Goal: Information Seeking & Learning: Learn about a topic

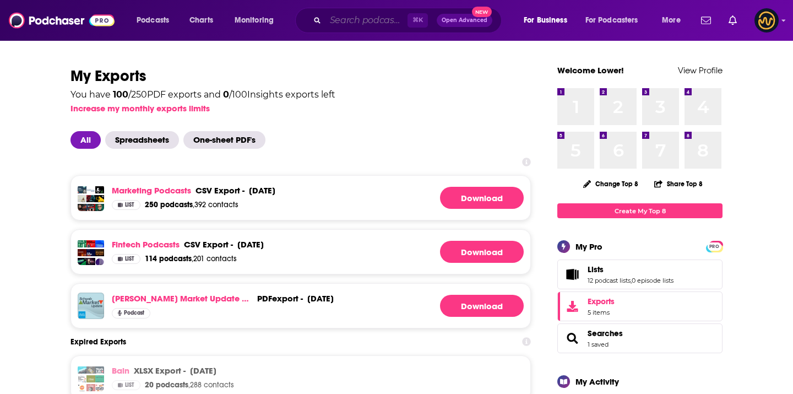
click at [357, 14] on input "Search podcasts, credits, & more..." at bounding box center [366, 21] width 82 height 18
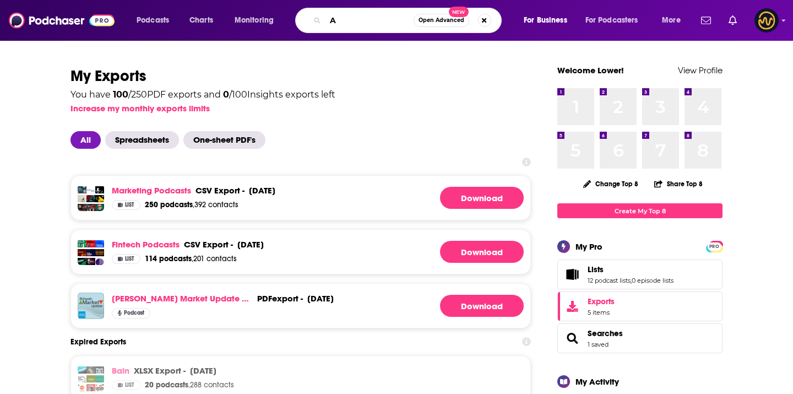
type input "AI"
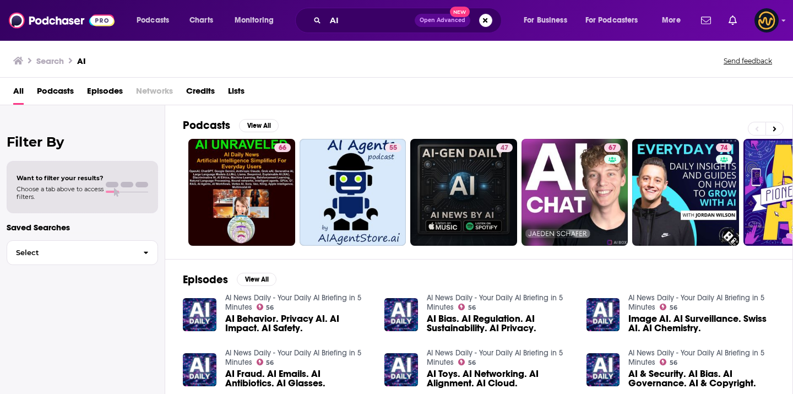
click at [57, 94] on span "Podcasts" at bounding box center [55, 93] width 37 height 23
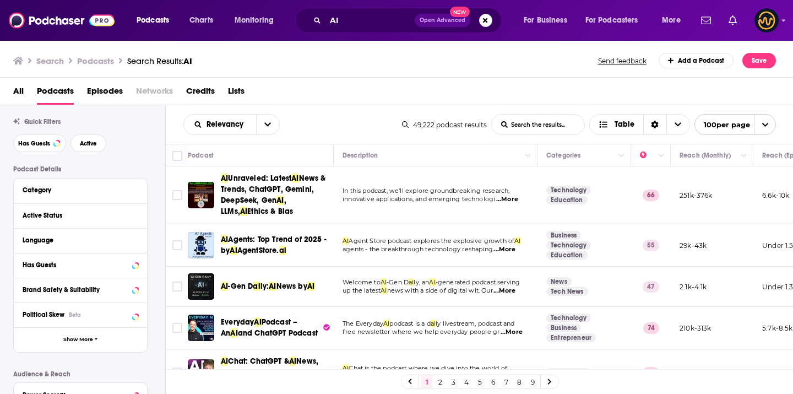
scroll to position [17, 0]
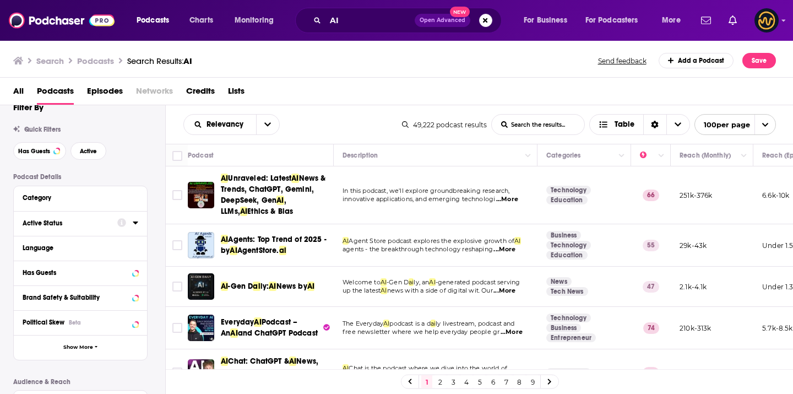
click at [133, 224] on icon at bounding box center [135, 222] width 5 height 3
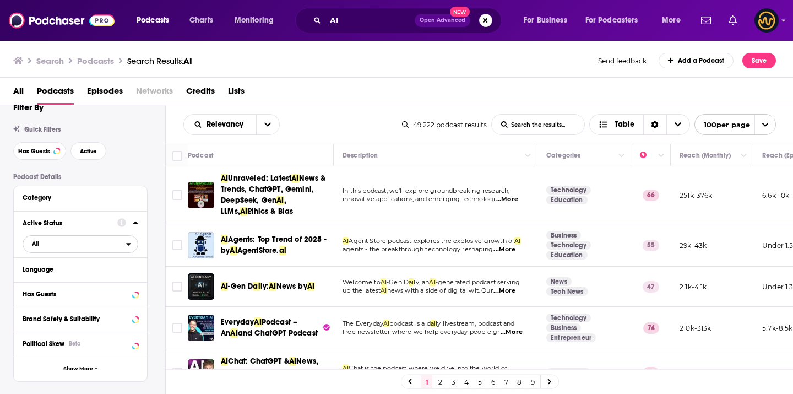
click at [83, 246] on span "All" at bounding box center [74, 243] width 103 height 14
click at [67, 281] on span "Active" at bounding box center [57, 280] width 59 height 6
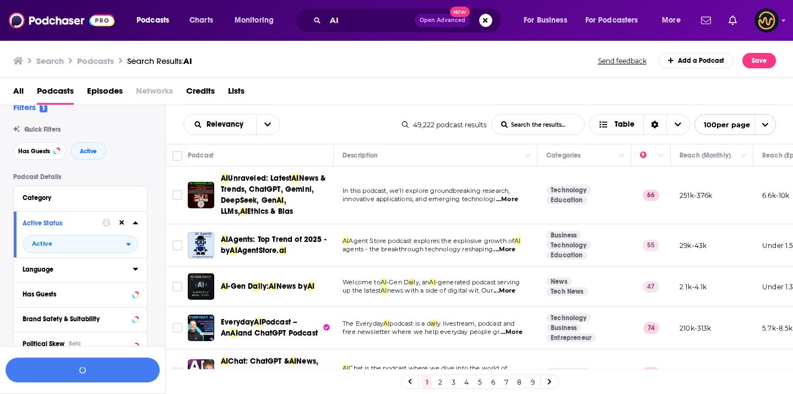
click at [115, 273] on div "Language" at bounding box center [74, 269] width 103 height 8
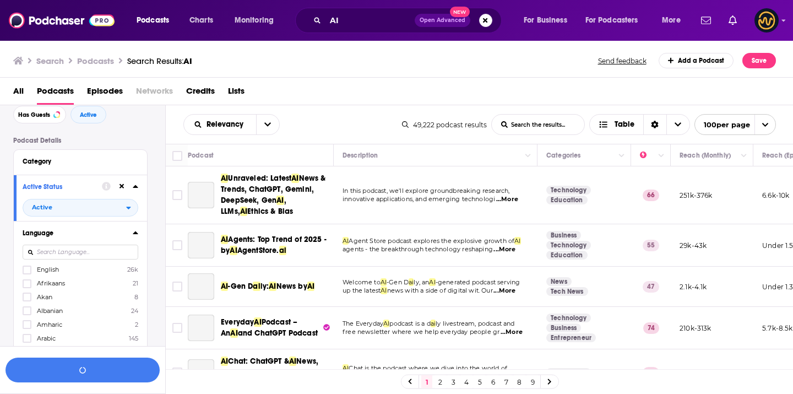
scroll to position [79, 0]
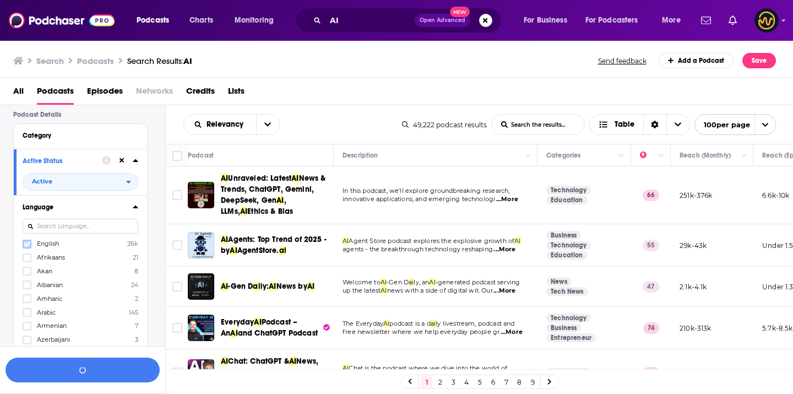
click at [28, 245] on icon at bounding box center [27, 243] width 7 height 5
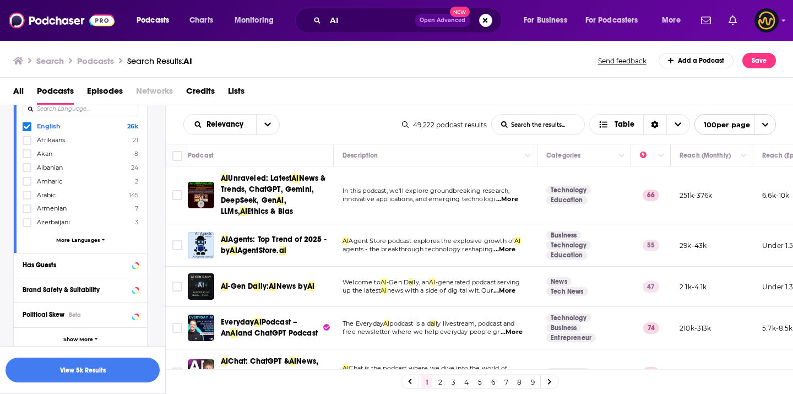
scroll to position [0, 0]
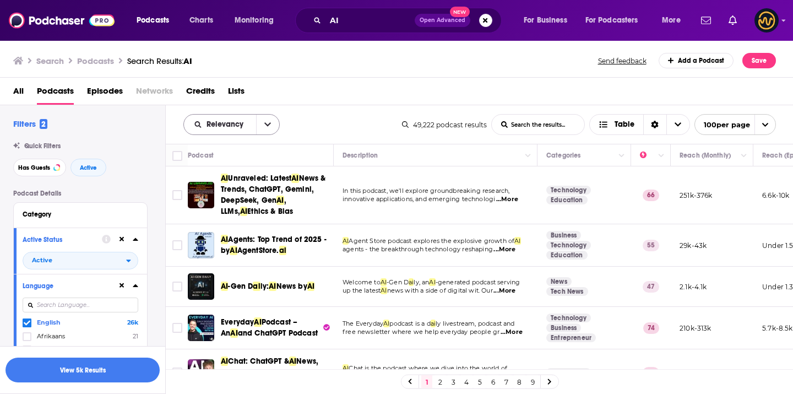
click at [269, 127] on icon "open menu" at bounding box center [267, 125] width 7 height 8
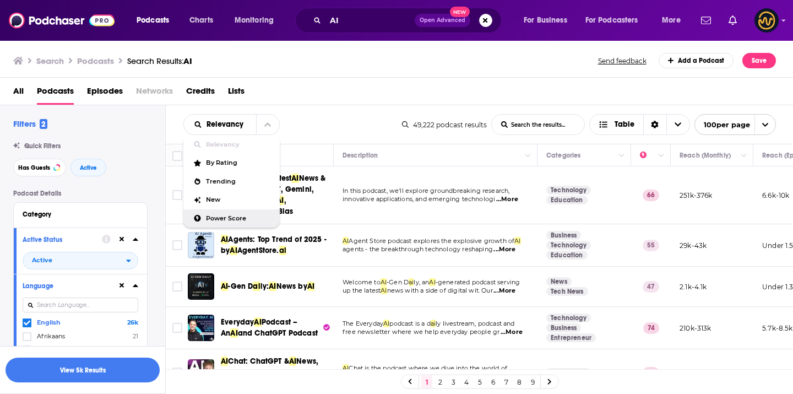
click at [215, 219] on span "Power Score" at bounding box center [238, 218] width 65 height 6
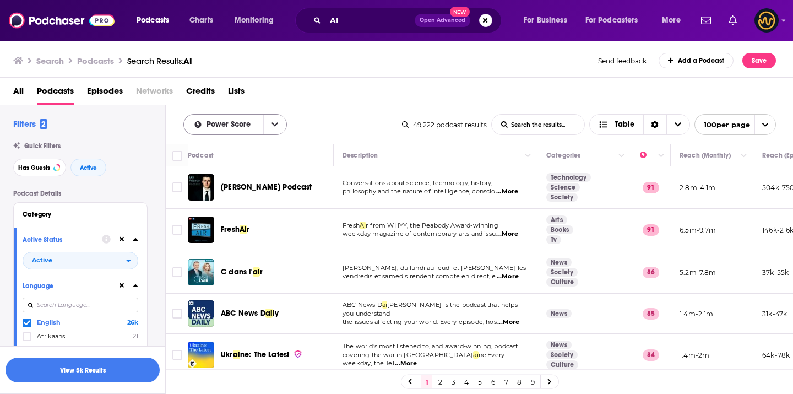
click at [273, 132] on button "open menu" at bounding box center [274, 125] width 23 height 20
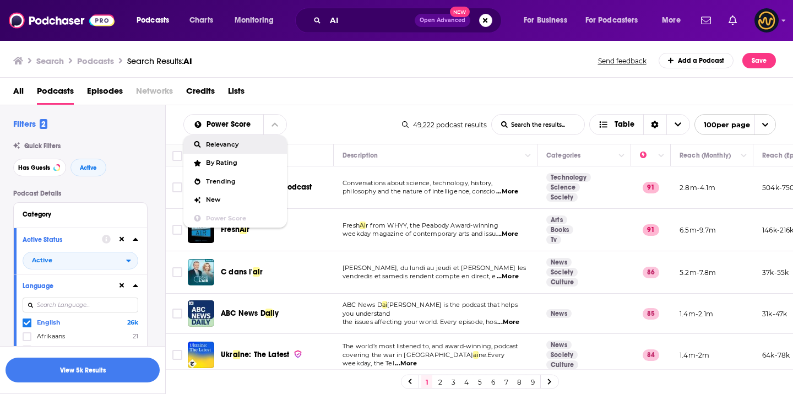
click at [248, 150] on div "Relevancy" at bounding box center [235, 144] width 104 height 19
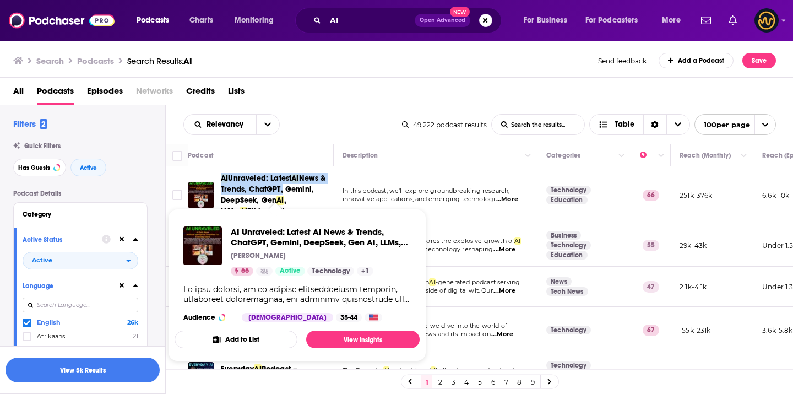
drag, startPoint x: 219, startPoint y: 175, endPoint x: 285, endPoint y: 181, distance: 65.8
click at [286, 183] on div "AI Unraveled: Latest AI News & Trends, ChatGPT, Gemini, DeepSeek, Gen AI , LLMs…" at bounding box center [262, 195] width 148 height 44
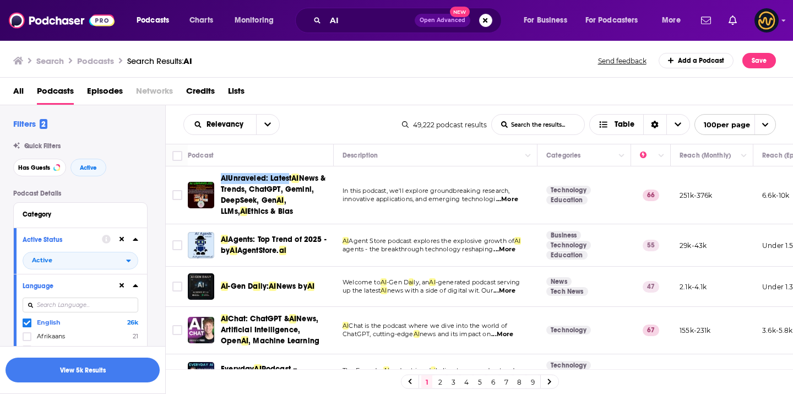
click at [0, 0] on div "Podcasts Charts Monitoring AI Open Advanced New For Business For Podcasters Mor…" at bounding box center [396, 197] width 793 height 394
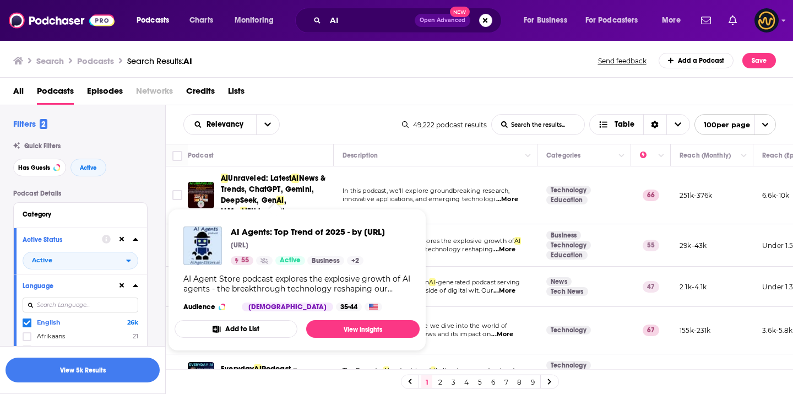
click at [0, 0] on div "Podcasts Charts Monitoring AI Open Advanced New For Business For Podcasters Mor…" at bounding box center [396, 197] width 793 height 394
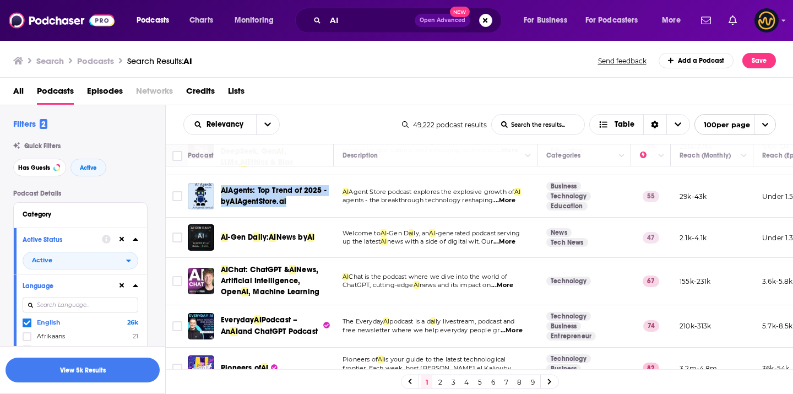
scroll to position [70, 0]
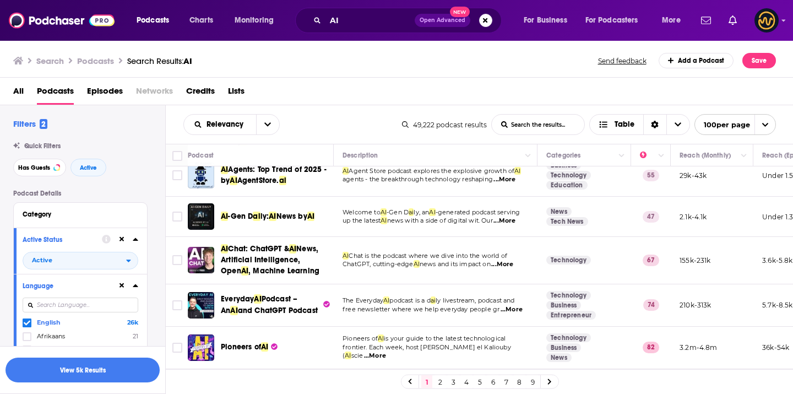
drag, startPoint x: 235, startPoint y: 217, endPoint x: 720, endPoint y: 0, distance: 531.9
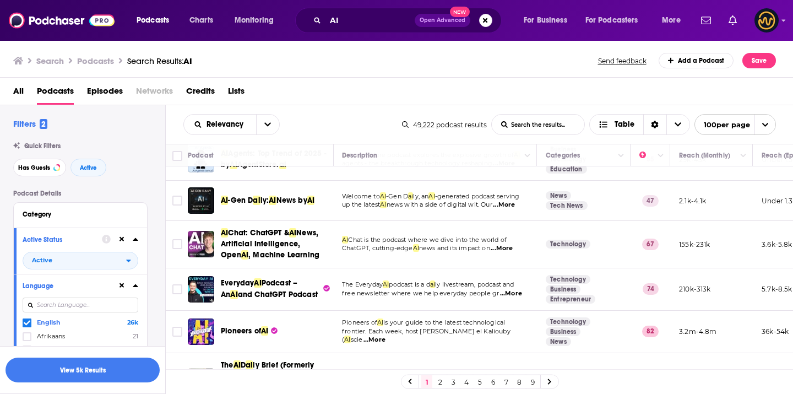
scroll to position [89, 1]
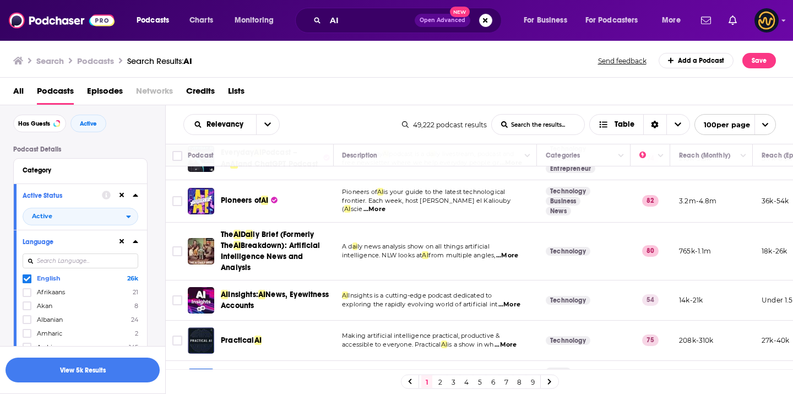
scroll to position [219, 1]
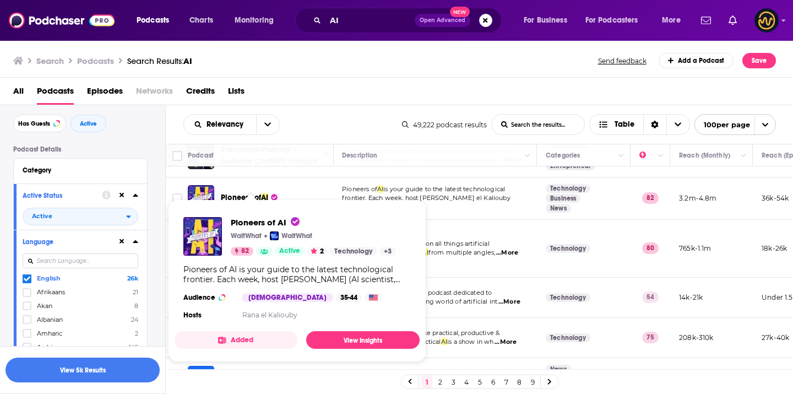
click at [176, 204] on span "Pioneers of AI WaitWhat WaitWhat 82 Active 2 Technology + 3 Pioneers of AI is y…" at bounding box center [297, 280] width 245 height 162
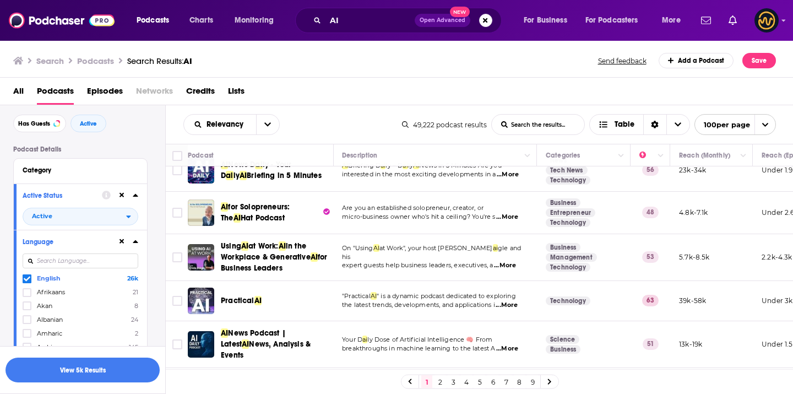
scroll to position [472, 1]
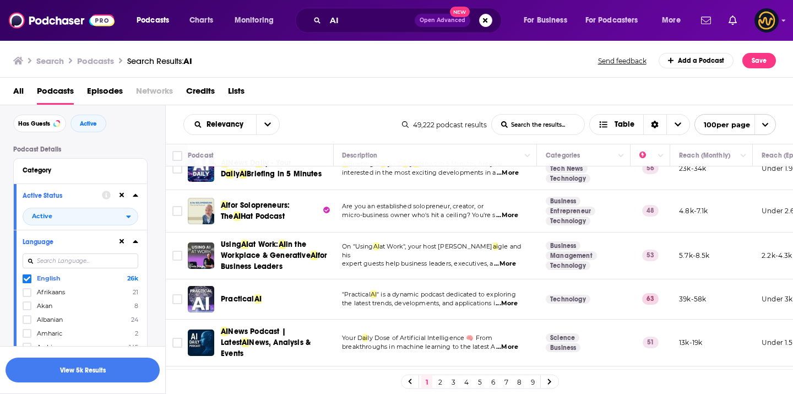
drag, startPoint x: 307, startPoint y: 227, endPoint x: 536, endPoint y: 1, distance: 322.0
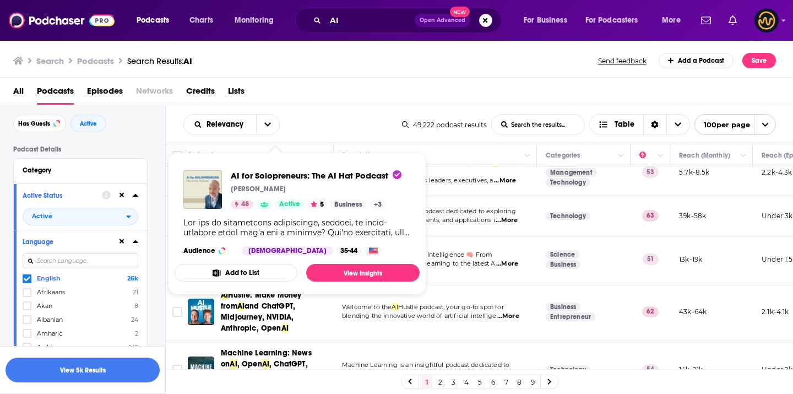
scroll to position [556, 1]
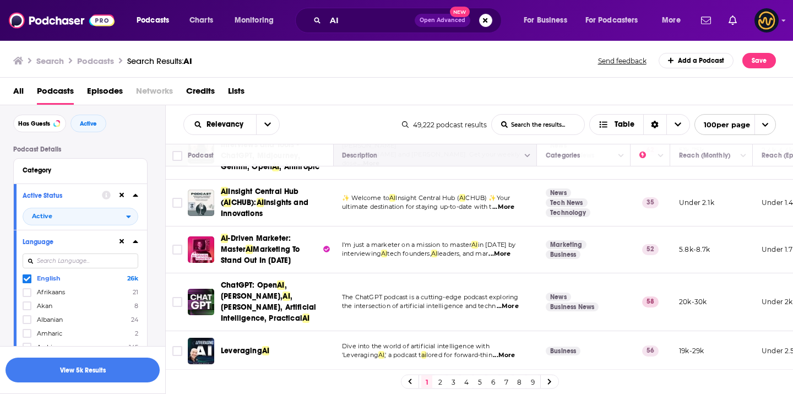
scroll to position [873, 1]
drag, startPoint x: 273, startPoint y: 244, endPoint x: 679, endPoint y: 4, distance: 472.3
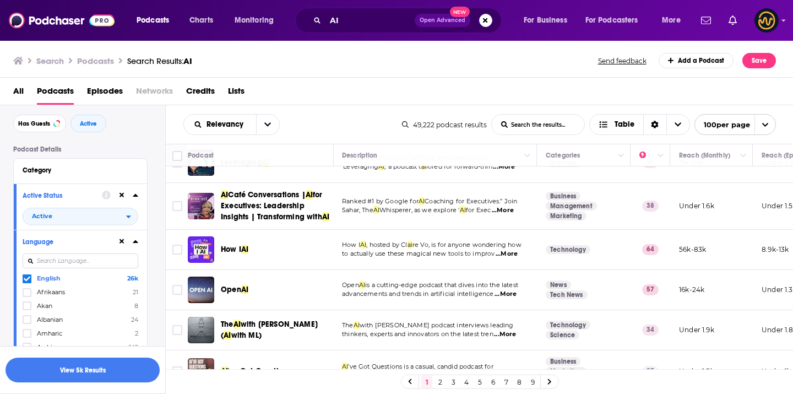
scroll to position [1064, 1]
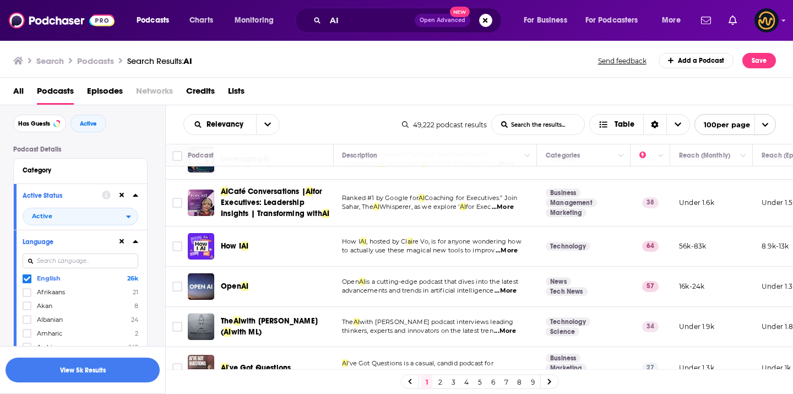
drag, startPoint x: 293, startPoint y: 237, endPoint x: 439, endPoint y: 11, distance: 269.1
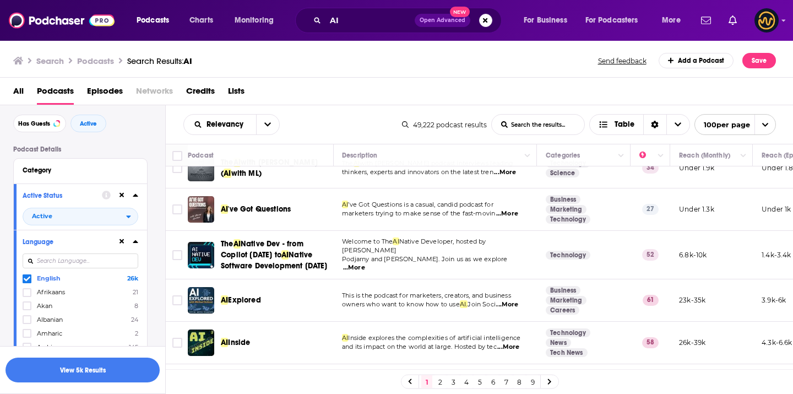
scroll to position [1249, 1]
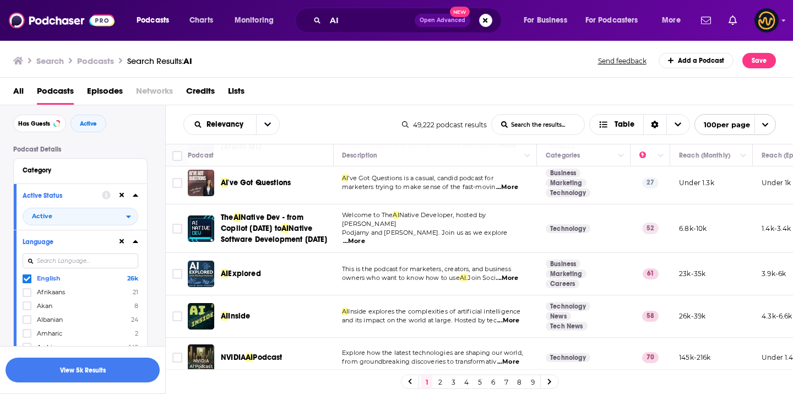
drag, startPoint x: 292, startPoint y: 230, endPoint x: 558, endPoint y: 1, distance: 351.4
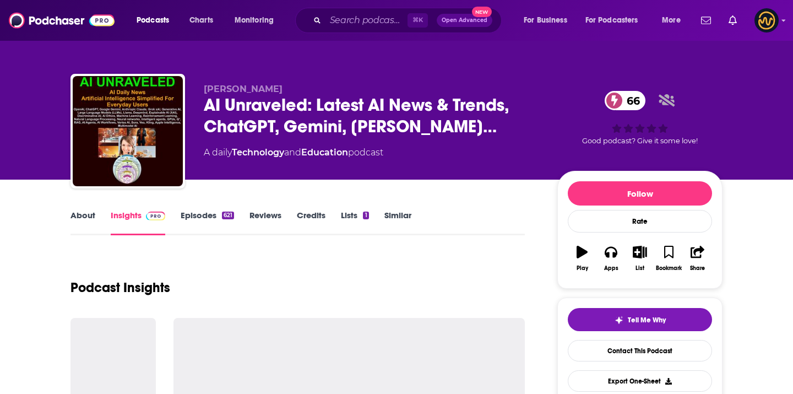
click at [279, 116] on span "AI Unraveled: Latest AI News & Trends, ChatGPT, Gemini, Dee…" at bounding box center [372, 115] width 336 height 43
click at [279, 117] on span "AI Unraveled: Latest AI News & Trends, ChatGPT, Gemini, Dee…" at bounding box center [372, 115] width 336 height 43
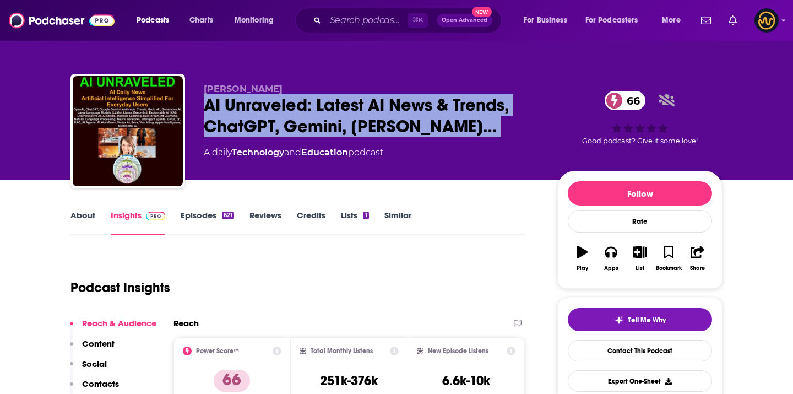
copy div "AI Unraveled: Latest AI News & Trends, ChatGPT, Gemini, Dee… 66"
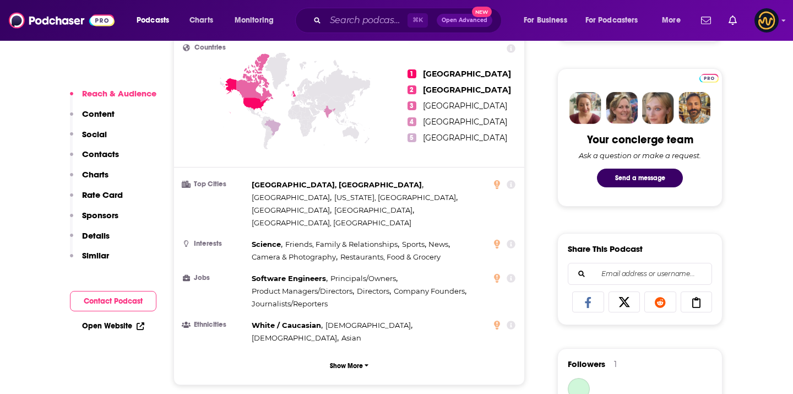
scroll to position [545, 0]
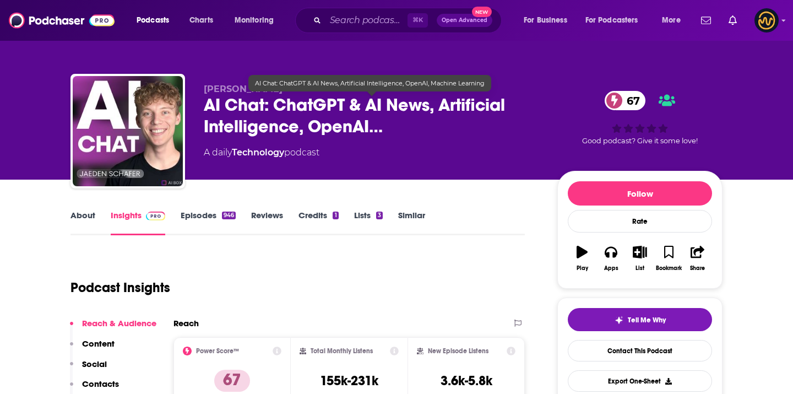
click at [302, 113] on span "AI Chat: ChatGPT & AI News, Artificial Intelligence, OpenAI…" at bounding box center [372, 115] width 336 height 43
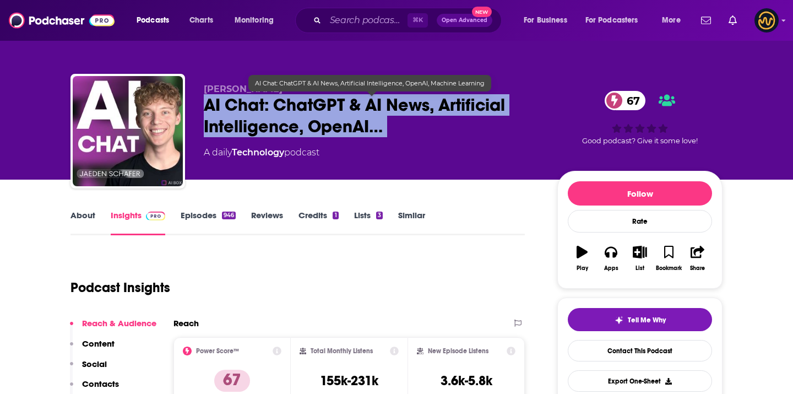
click at [302, 113] on span "AI Chat: ChatGPT & AI News, Artificial Intelligence, OpenAI…" at bounding box center [372, 115] width 336 height 43
copy div "AI Chat: ChatGPT & AI News, Artificial Intelligence, OpenAI… 67"
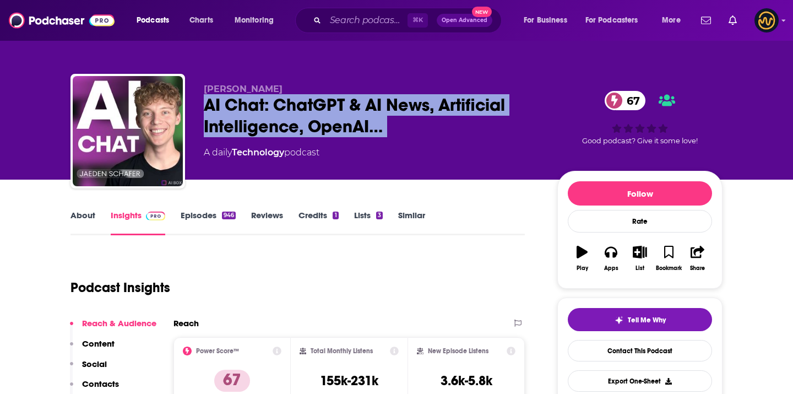
click at [460, 4] on div "Podcasts Charts Monitoring ⌘ K Open Advanced New For Business For Podcasters Mo…" at bounding box center [396, 20] width 793 height 41
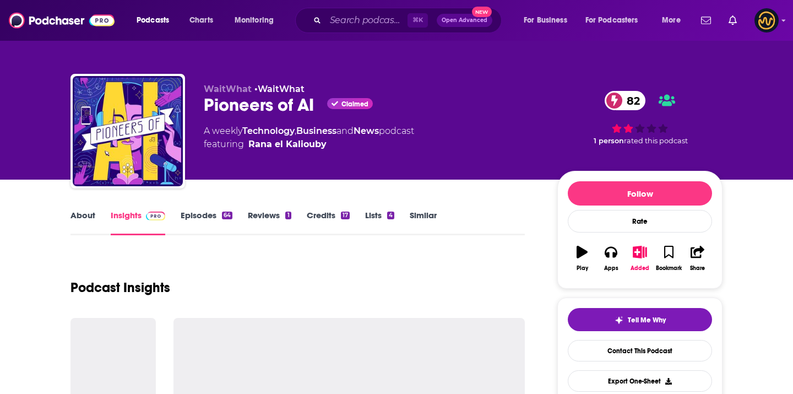
click at [281, 99] on div "Pioneers of AI Claimed 82" at bounding box center [372, 104] width 336 height 21
copy div "Pioneers of AI"
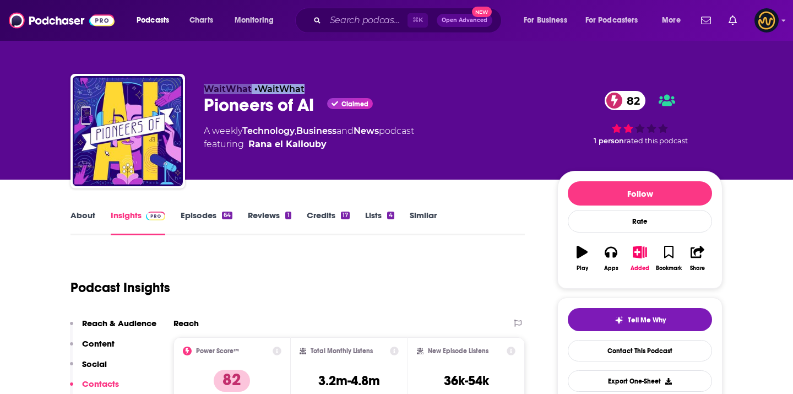
drag, startPoint x: 258, startPoint y: 83, endPoint x: 320, endPoint y: 87, distance: 62.3
click at [320, 87] on p "WaitWhat • WaitWhat" at bounding box center [372, 89] width 336 height 10
copy p "WaitWhat • WaitWhat"
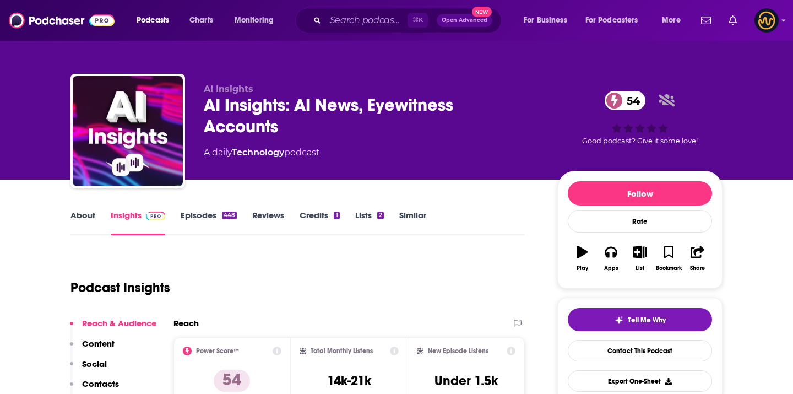
click at [380, 91] on p "AI Insights" at bounding box center [372, 89] width 336 height 10
click at [382, 99] on div "AI Insights: AI News, Eyewitness Accounts 54" at bounding box center [372, 115] width 336 height 43
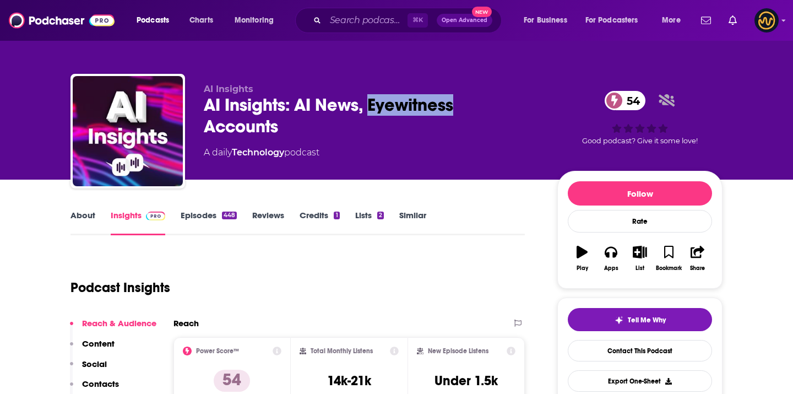
click at [382, 99] on div "AI Insights: AI News, Eyewitness Accounts 54" at bounding box center [372, 115] width 336 height 43
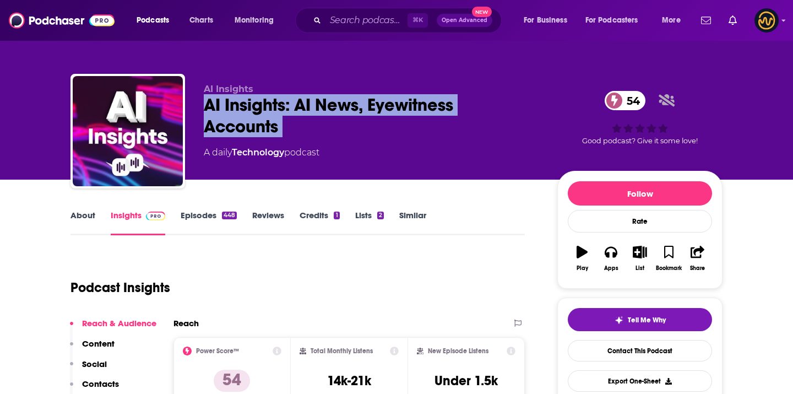
copy div "AI Insights: AI News, Eyewitness Accounts 54"
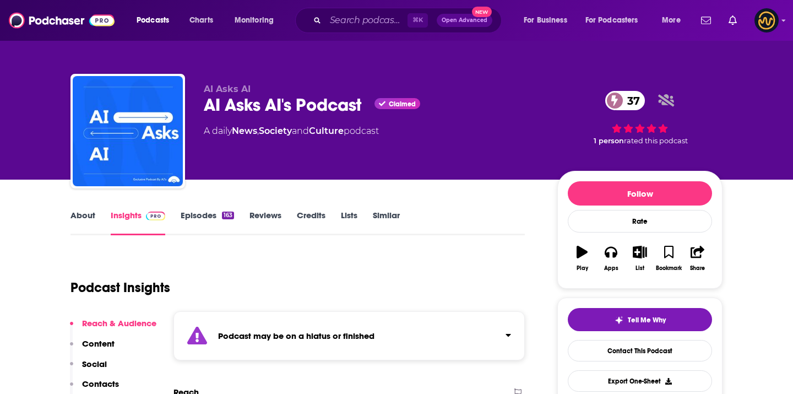
click at [287, 104] on div "AI Asks AI's Podcast Claimed 37" at bounding box center [372, 104] width 336 height 21
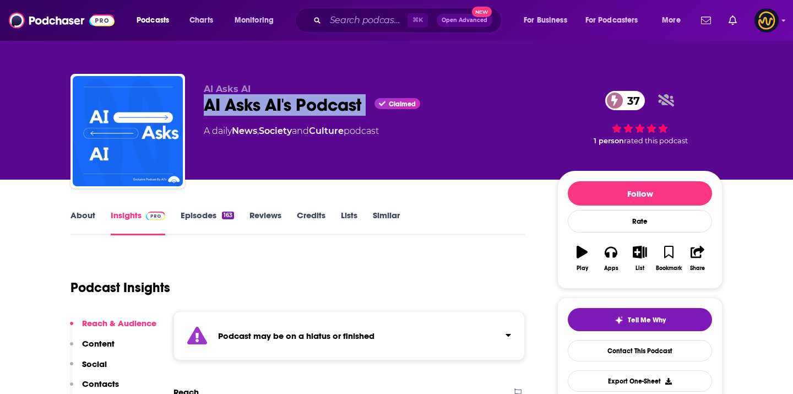
click at [287, 104] on div "AI Asks AI's Podcast Claimed 37" at bounding box center [372, 104] width 336 height 21
copy div "AI Asks AI's Podcast"
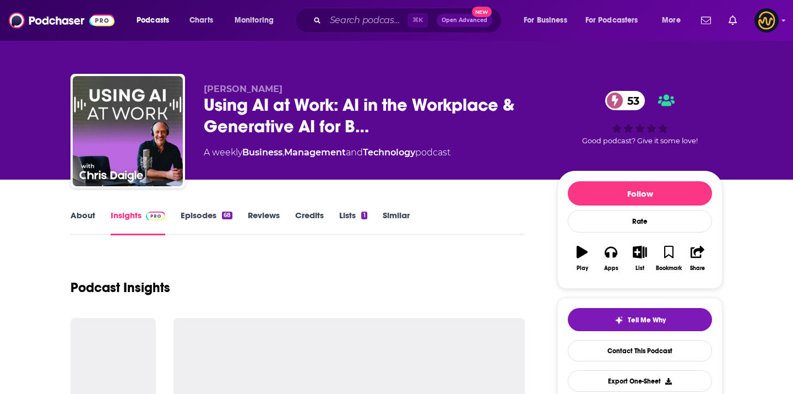
click at [275, 110] on span "Using AI at Work: AI in the Workplace & Generative AI for B…" at bounding box center [372, 115] width 336 height 43
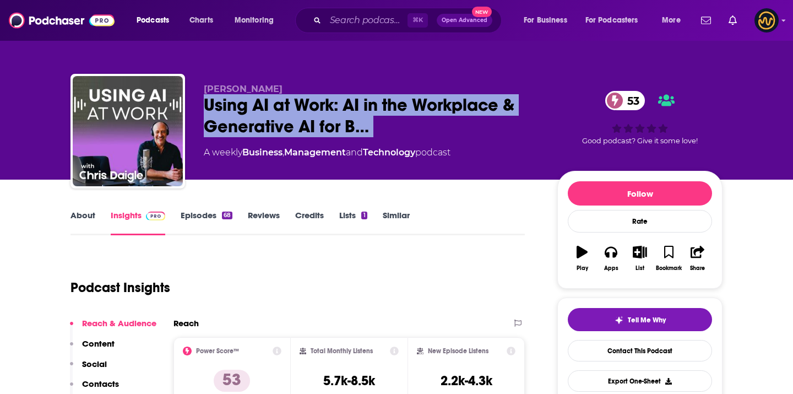
copy div "Using AI at Work: AI in the Workplace & Generative AI for B… 53"
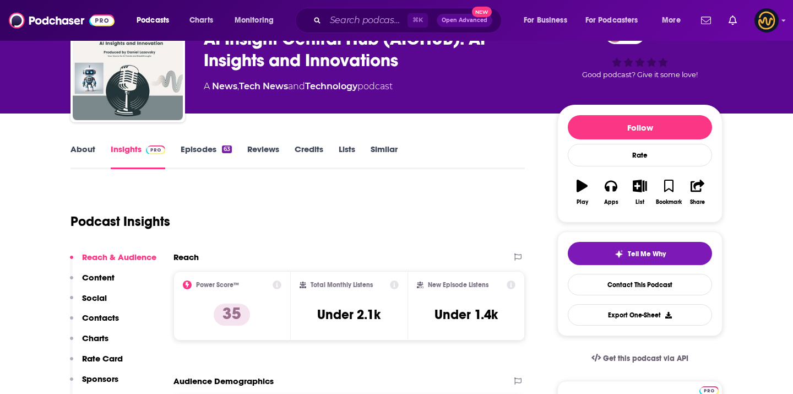
scroll to position [50, 0]
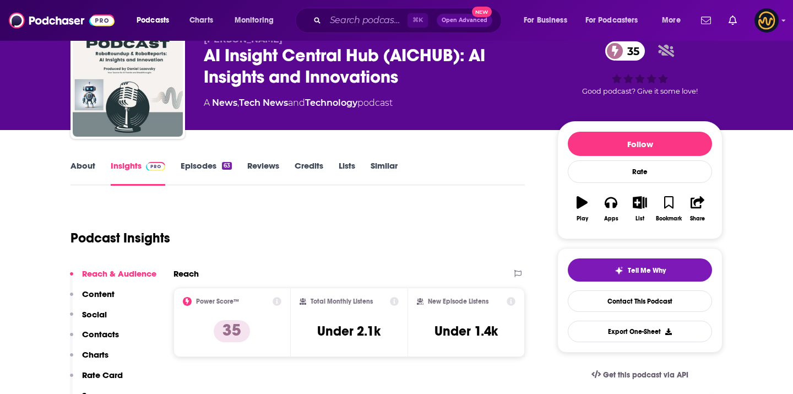
click at [416, 64] on div "AI Insight Central Hub (AICHUB): AI Insights and Innovations 35" at bounding box center [372, 66] width 336 height 43
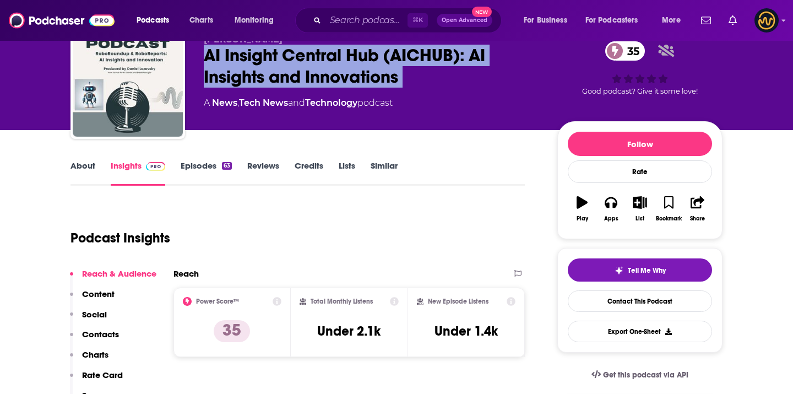
click at [416, 64] on div "AI Insight Central Hub (AICHUB): AI Insights and Innovations 35" at bounding box center [372, 66] width 336 height 43
copy div "AI Insight Central Hub (AICHUB): AI Insights and Innovations 35"
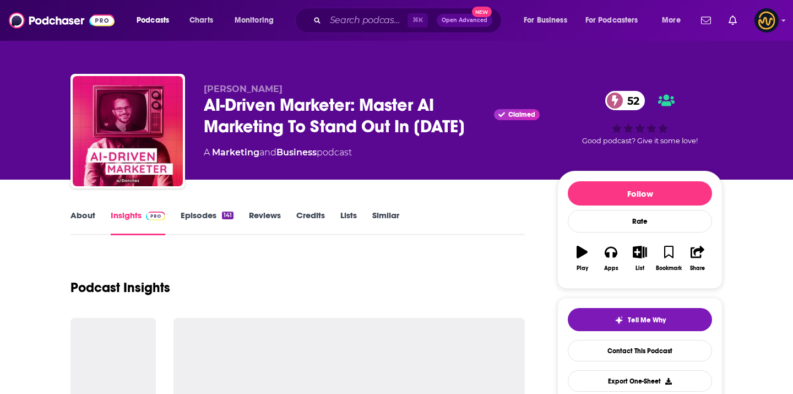
click at [313, 113] on div "AI-Driven Marketer: Master AI Marketing To Stand Out In 2025 Claimed 52" at bounding box center [372, 115] width 336 height 43
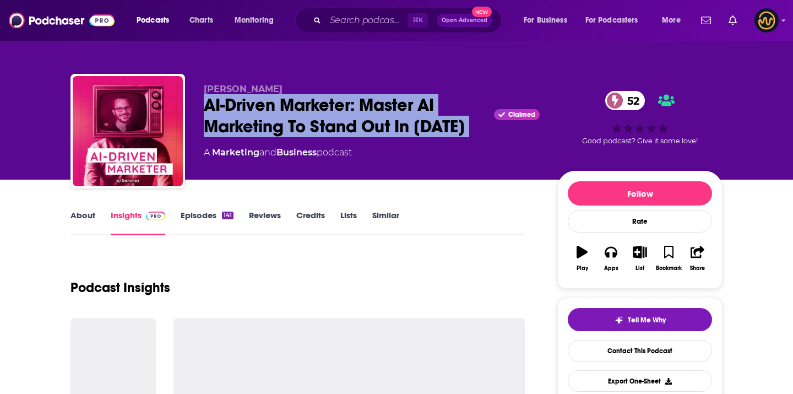
copy div "AI-Driven Marketer: Master AI Marketing To Stand Out In 2025"
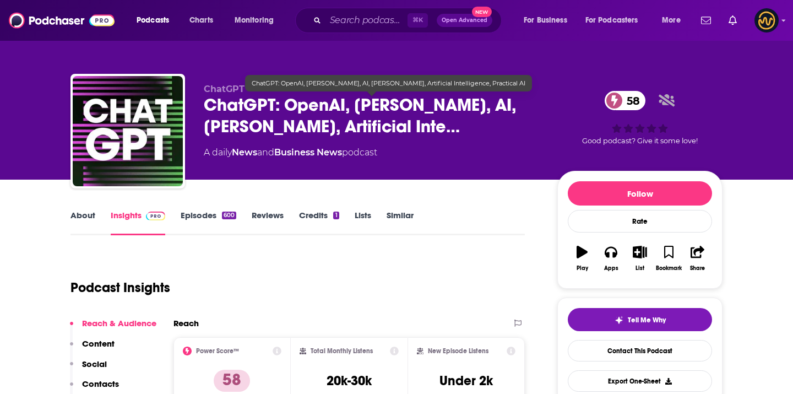
click at [389, 107] on span "ChatGPT: OpenAI, [PERSON_NAME], AI, [PERSON_NAME], Artificial Inte…" at bounding box center [372, 115] width 336 height 43
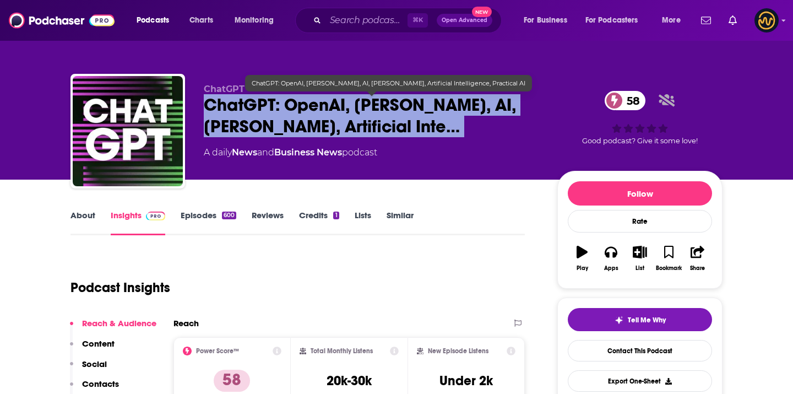
click at [389, 107] on span "ChatGPT: OpenAI, [PERSON_NAME], AI, [PERSON_NAME], Artificial Inte…" at bounding box center [372, 115] width 336 height 43
copy div "ChatGPT: OpenAI, [PERSON_NAME], AI, [PERSON_NAME], Artificial Inte… 58"
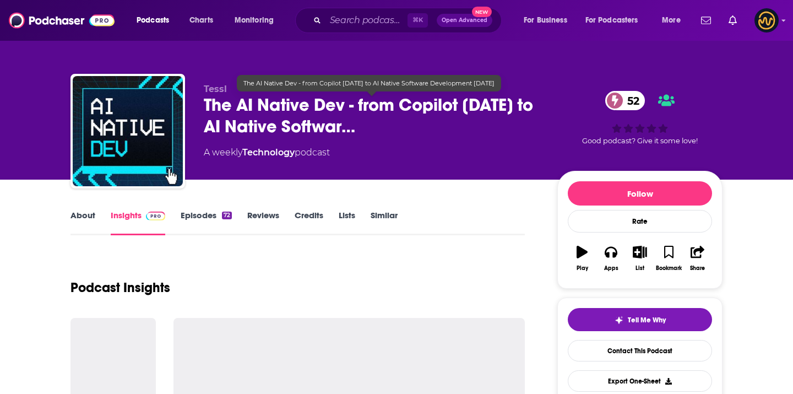
click at [295, 122] on span "The AI Native Dev - from Copilot [DATE] to AI Native Softwar…" at bounding box center [372, 115] width 336 height 43
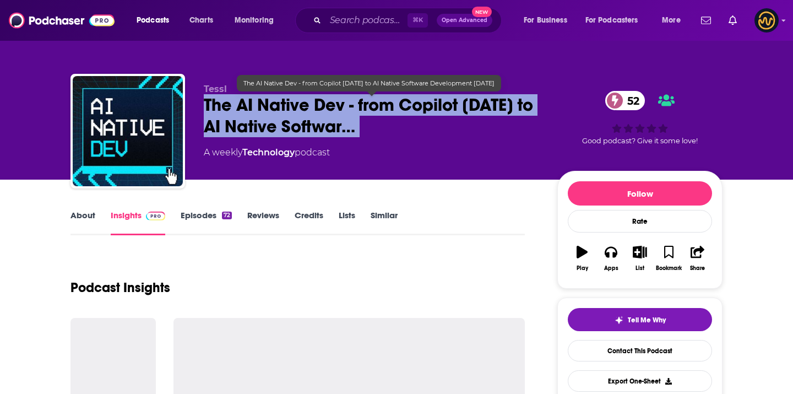
copy div "The AI Native Dev - from Copilot [DATE] to AI Native Softwar… 52"
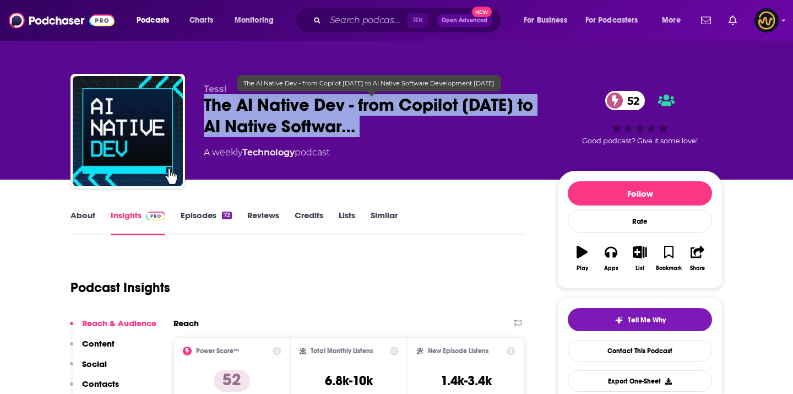
click at [352, 113] on span "The AI Native Dev - from Copilot [DATE] to AI Native Softwar…" at bounding box center [372, 115] width 336 height 43
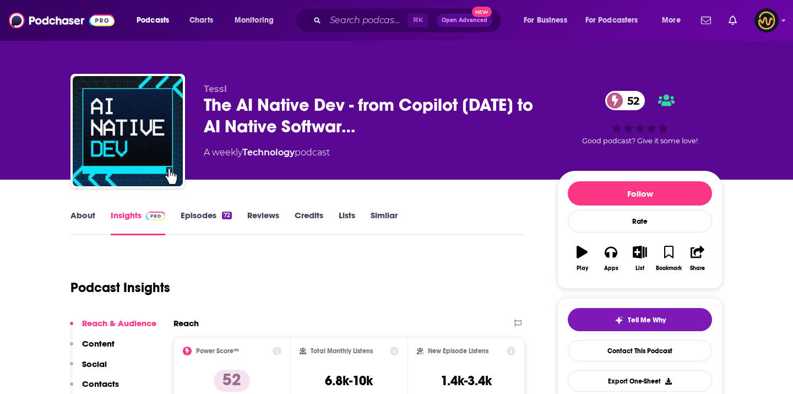
click at [208, 87] on span "Tessl" at bounding box center [215, 89] width 23 height 10
copy p "Tessl"
